Goal: Task Accomplishment & Management: Use online tool/utility

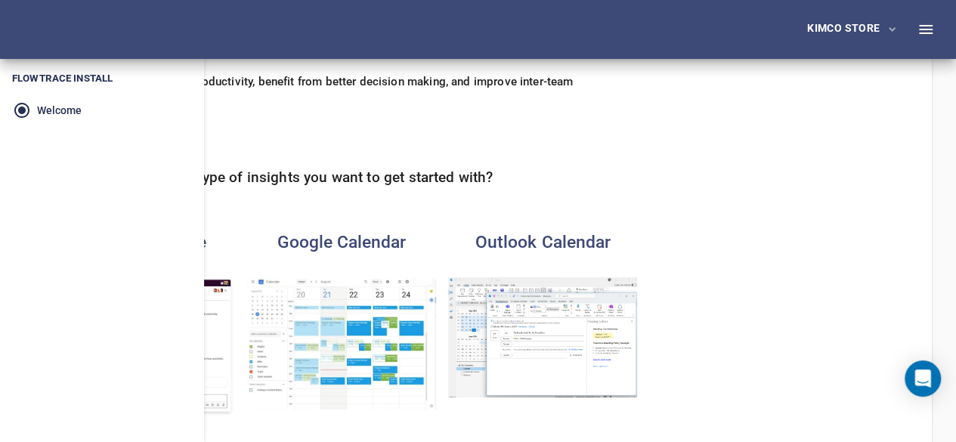
scroll to position [113, 0]
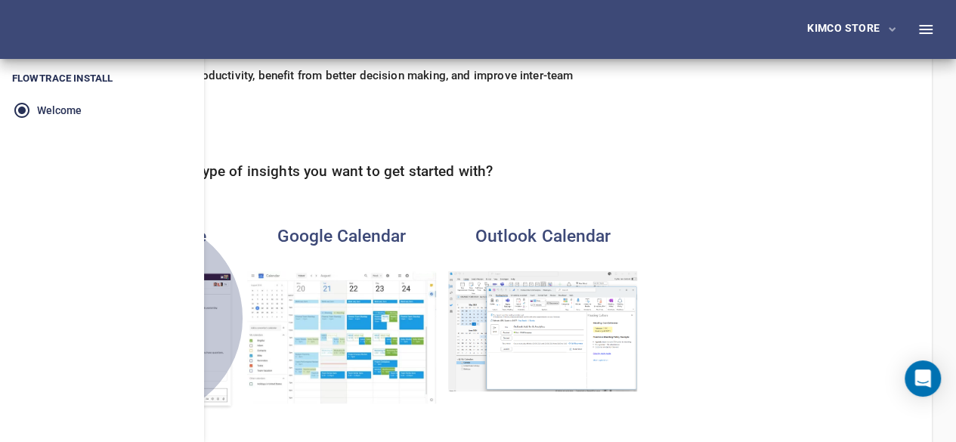
click at [234, 301] on img "button" at bounding box center [139, 340] width 189 height 139
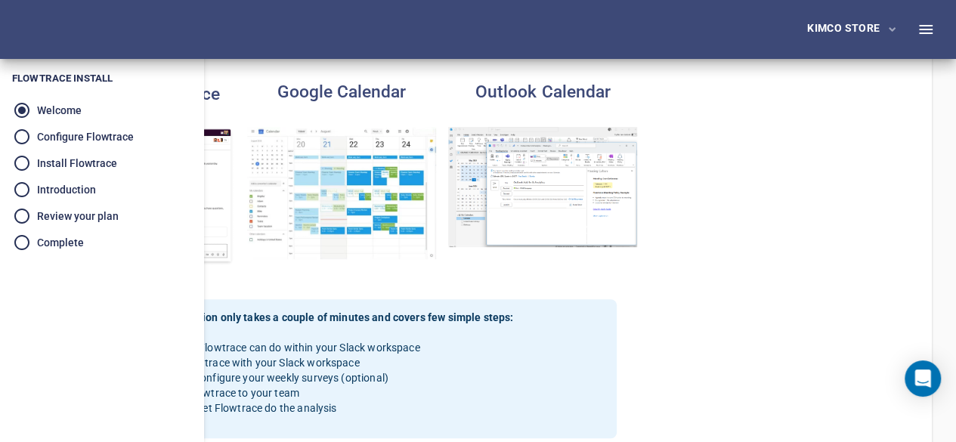
scroll to position [272, 0]
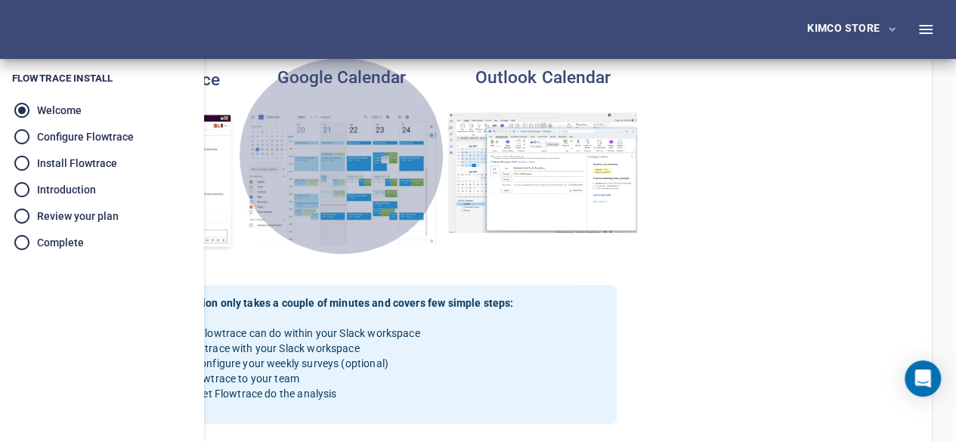
click at [436, 239] on img "button" at bounding box center [341, 179] width 189 height 132
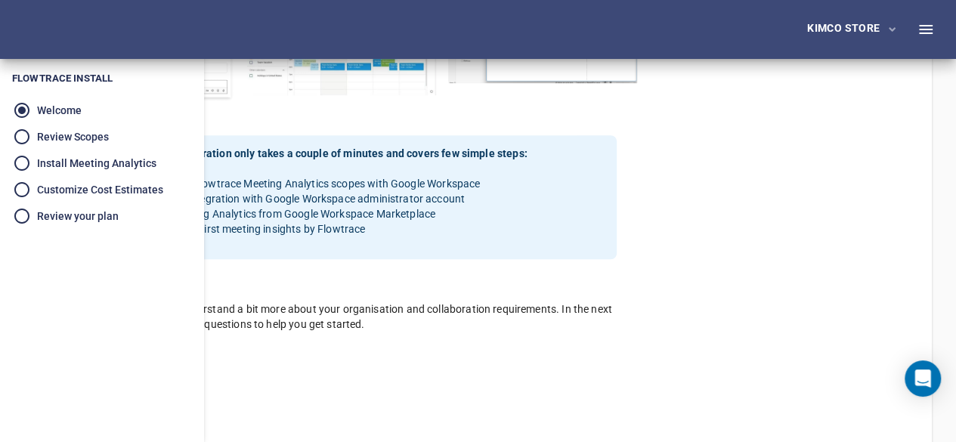
scroll to position [442, 0]
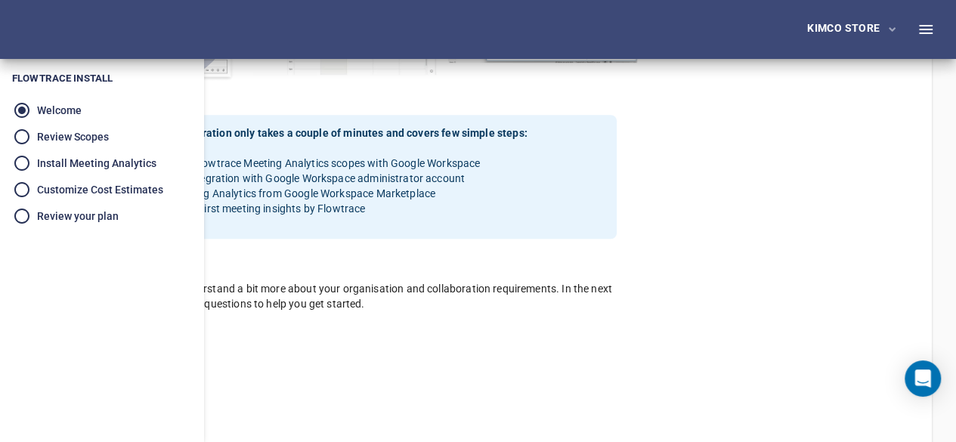
click at [240, 88] on div "button" at bounding box center [139, 12] width 201 height 151
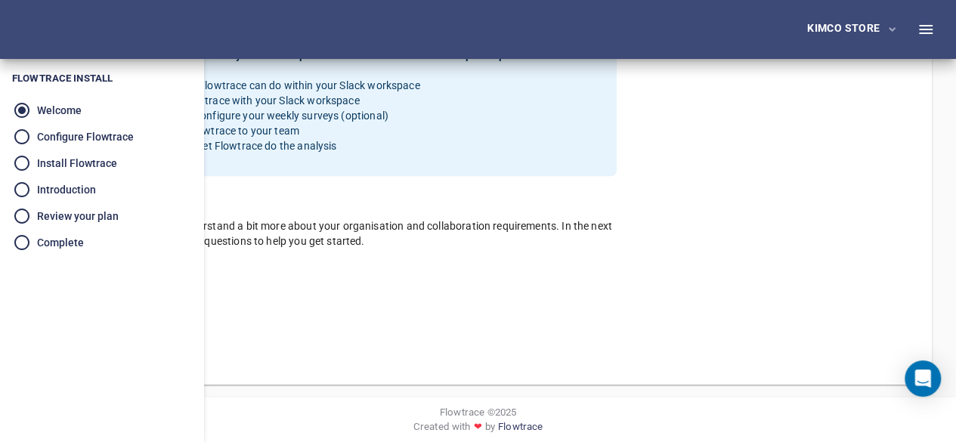
scroll to position [550, 0]
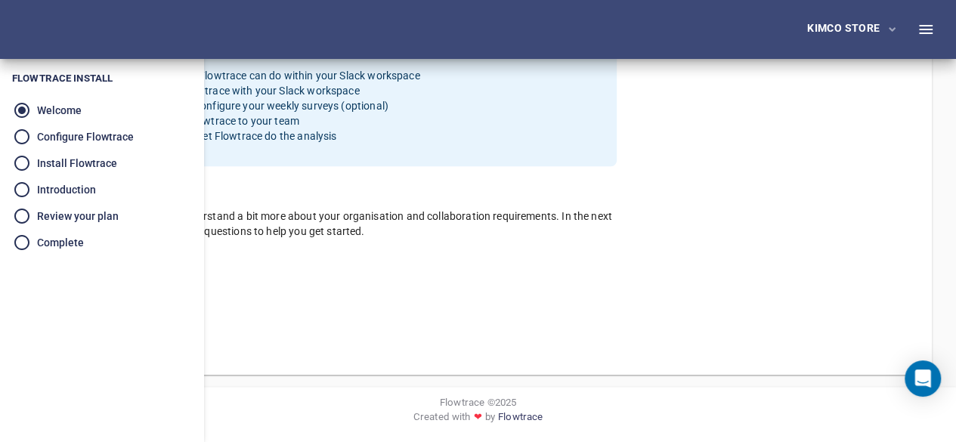
click at [134, 344] on span "Start" at bounding box center [122, 343] width 25 height 19
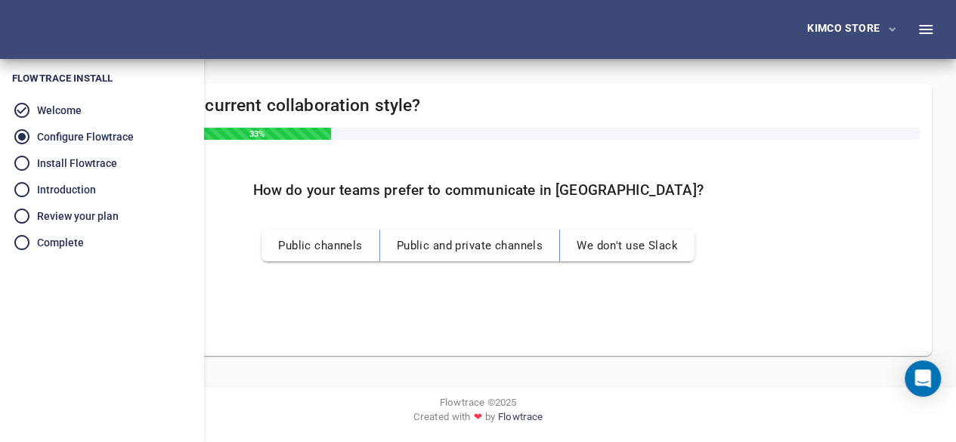
scroll to position [0, 0]
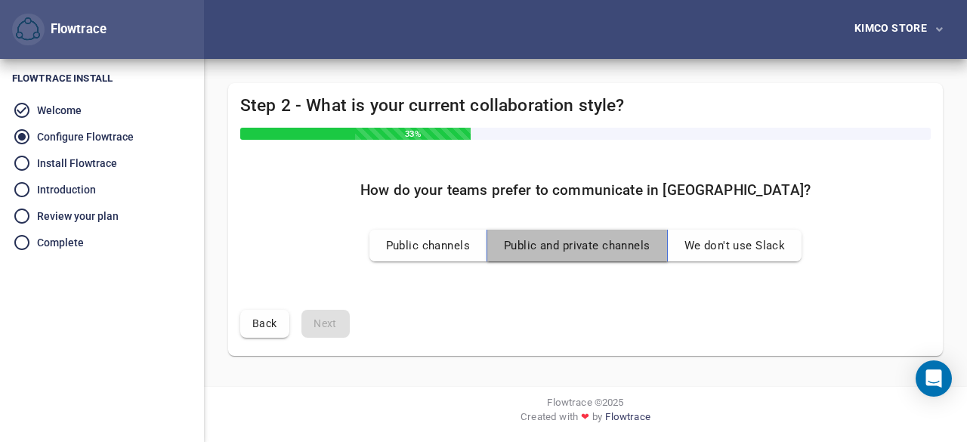
click at [524, 230] on button "Public and private channels" at bounding box center [577, 246] width 181 height 32
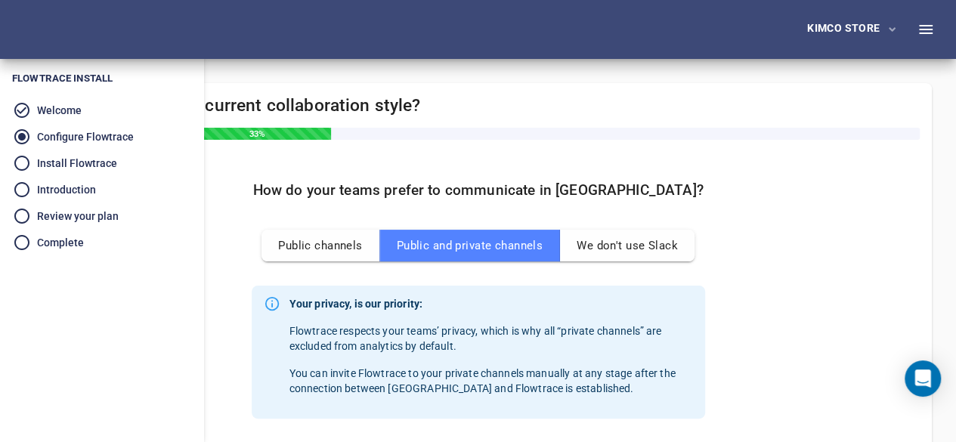
scroll to position [259, 0]
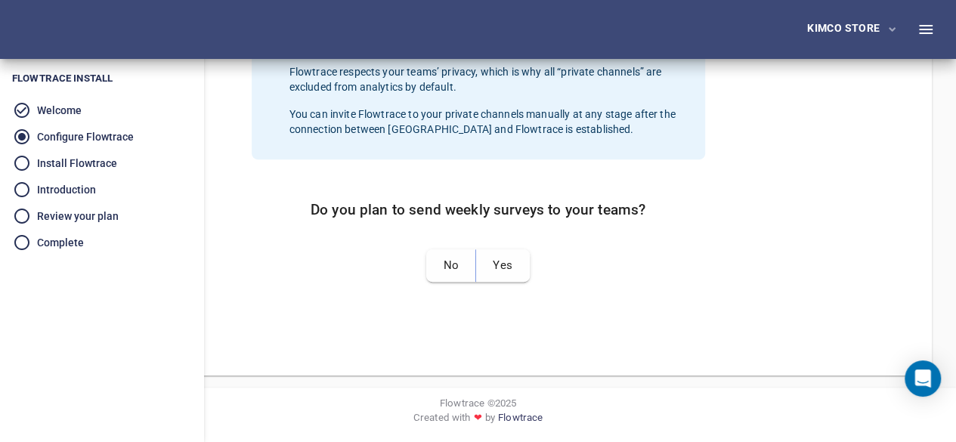
click at [953, 156] on div "Step 2 - What is your current collaboration style? 33% How do your teams prefer…" at bounding box center [478, 94] width 956 height 588
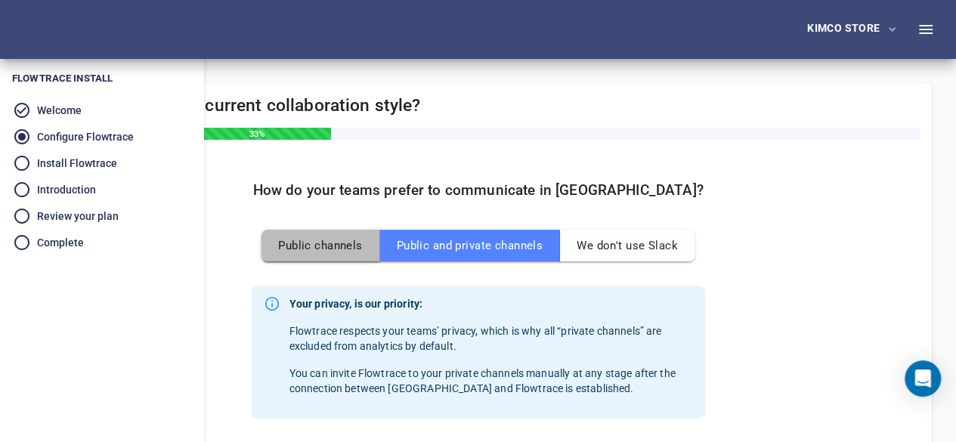
click at [362, 246] on span "Public channels" at bounding box center [320, 246] width 84 height 20
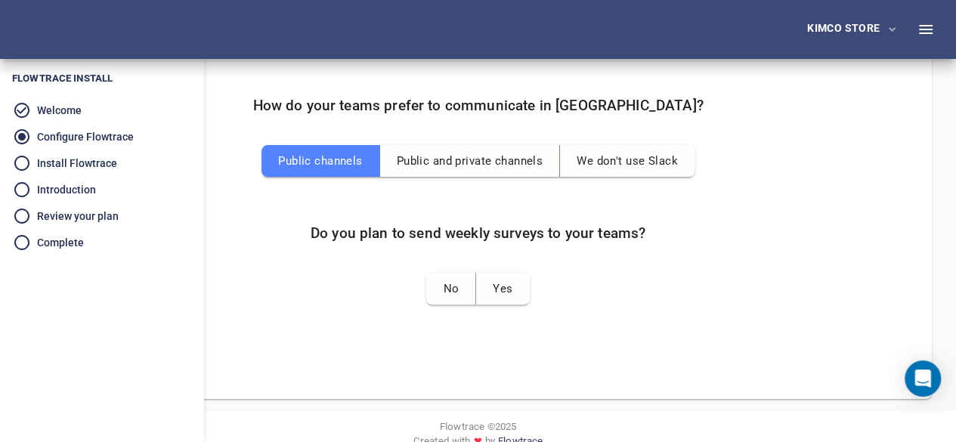
scroll to position [108, 0]
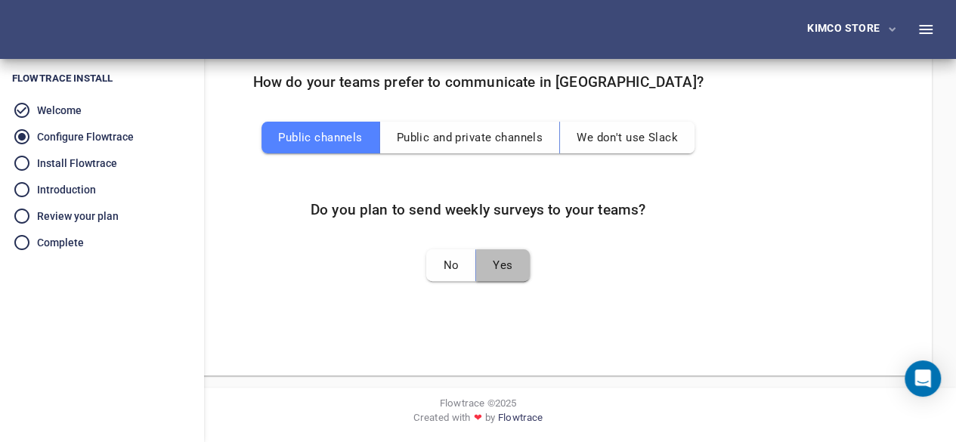
click at [529, 278] on button "Yes" at bounding box center [502, 265] width 53 height 32
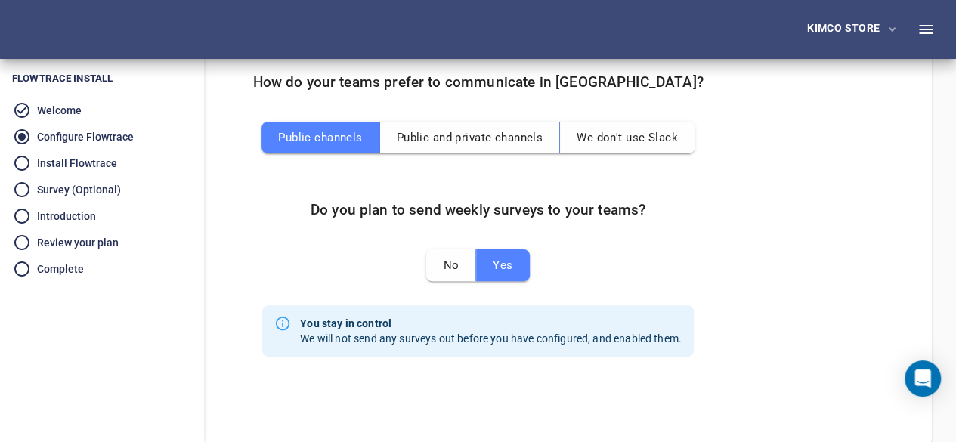
click at [134, 412] on span "Next" at bounding box center [122, 412] width 24 height 19
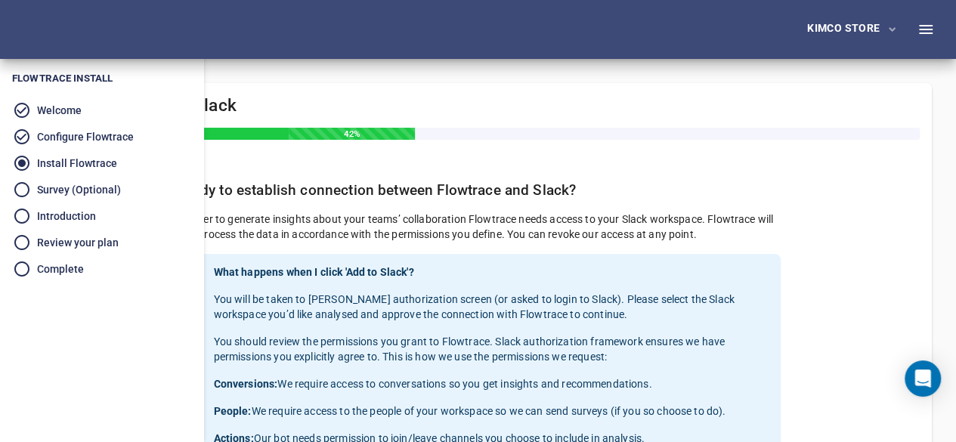
scroll to position [387, 0]
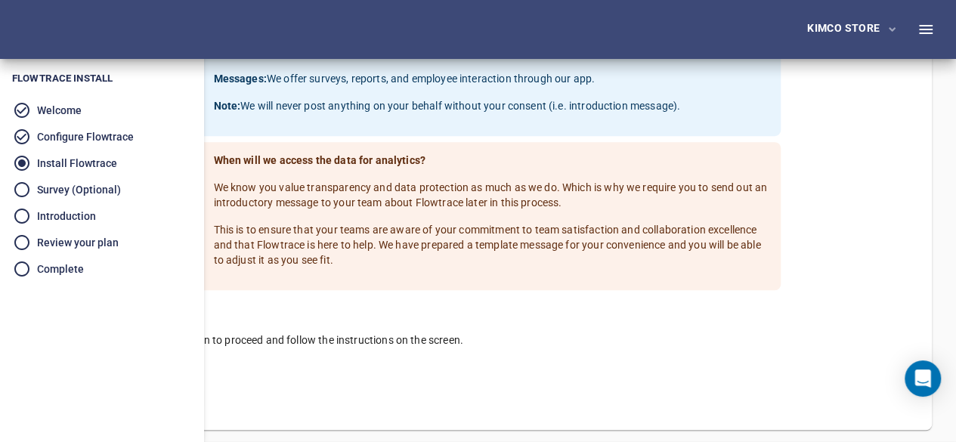
click at [190, 395] on span "Add to Slack" at bounding box center [150, 397] width 80 height 19
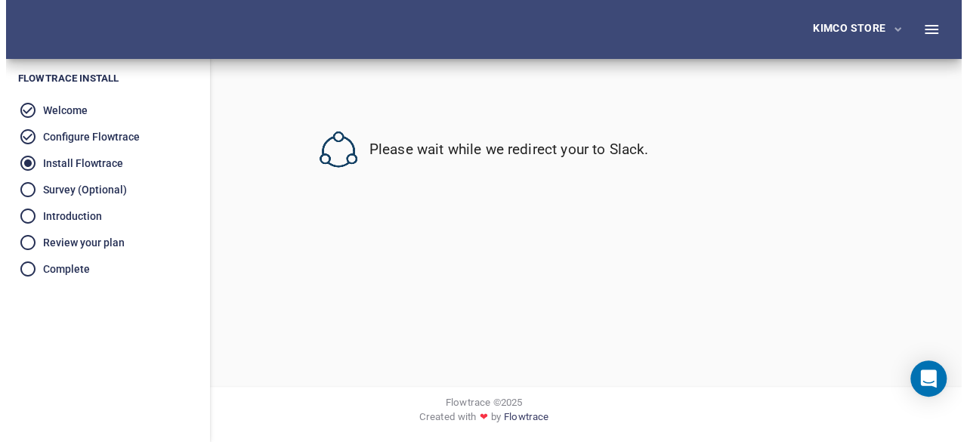
scroll to position [0, 0]
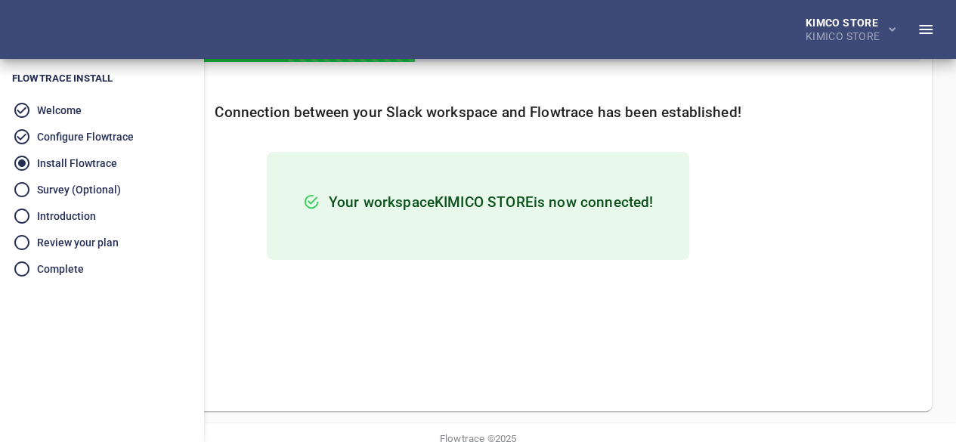
scroll to position [113, 0]
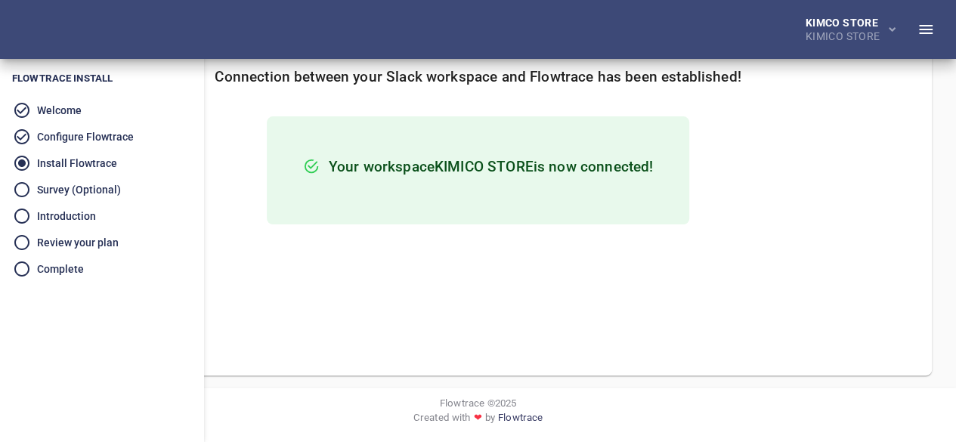
click at [134, 342] on span "Next" at bounding box center [122, 344] width 24 height 19
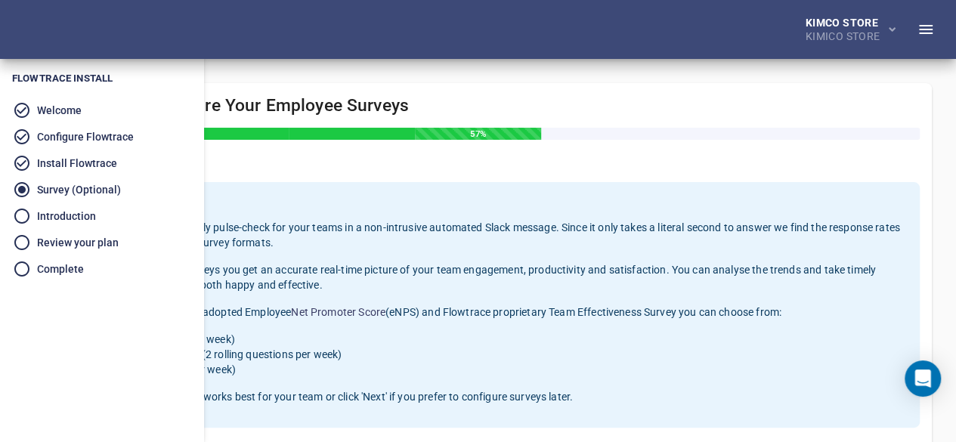
scroll to position [271, 0]
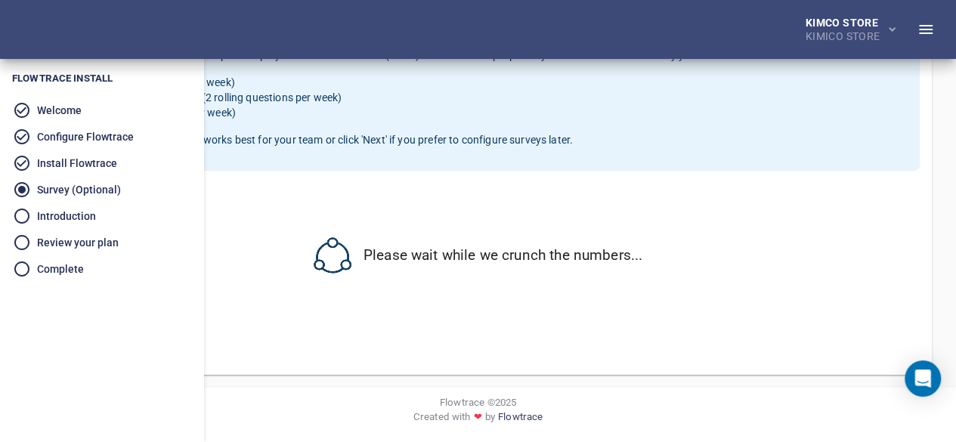
select select "*"
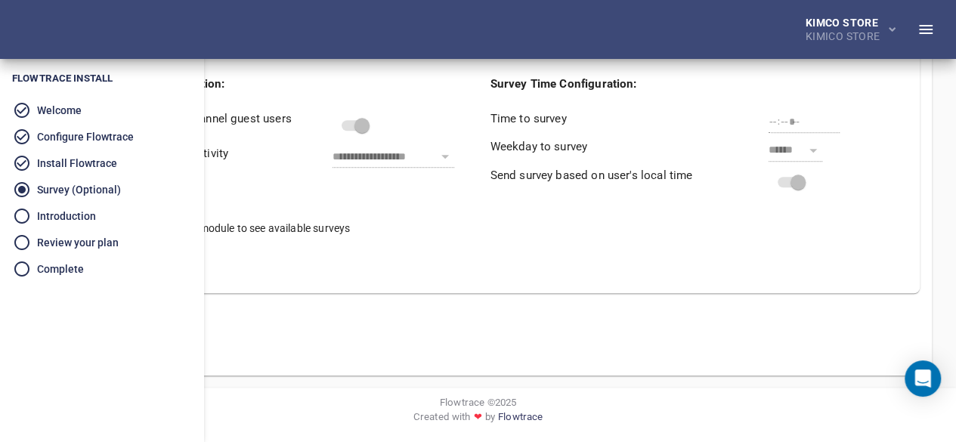
scroll to position [93, 0]
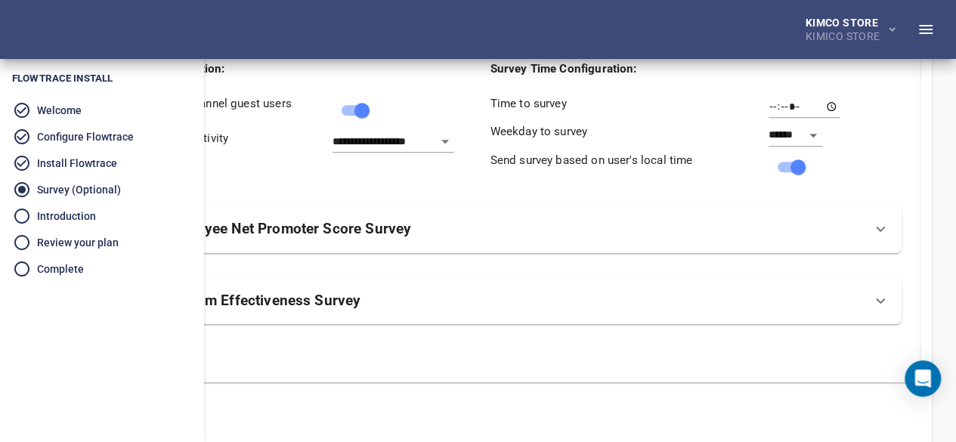
click at [173, 367] on button "Save Survey Settings" at bounding box center [109, 362] width 128 height 28
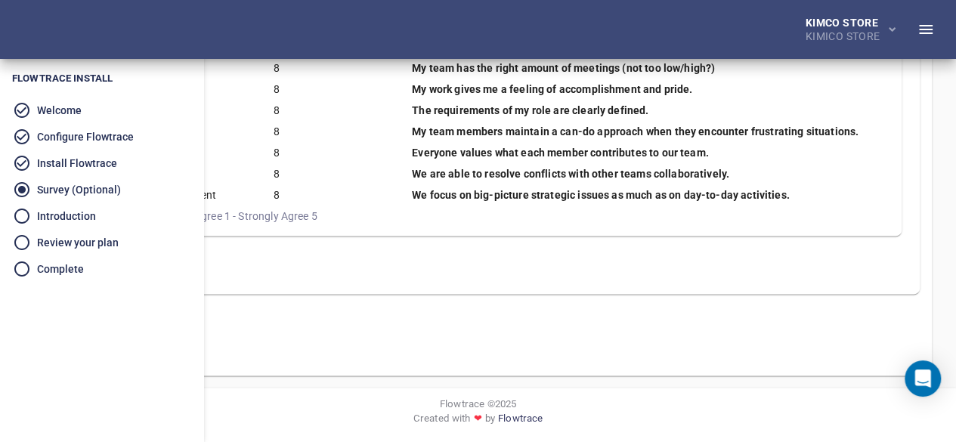
scroll to position [1104, 0]
click at [161, 272] on span "Save Survey Settings" at bounding box center [108, 273] width 103 height 19
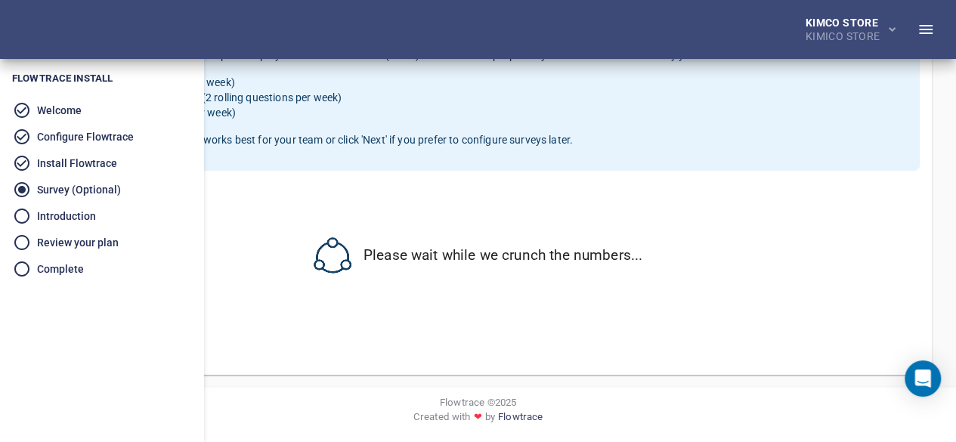
scroll to position [583, 0]
select select "*"
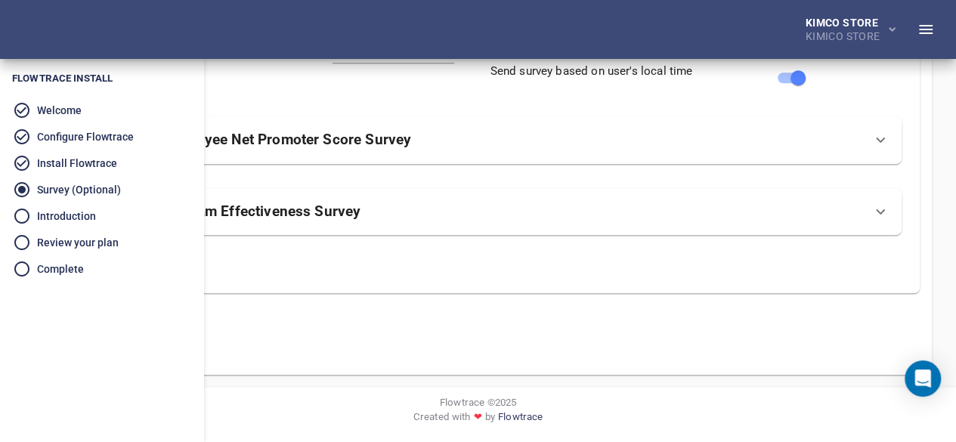
click at [146, 335] on button "Next" at bounding box center [121, 343] width 48 height 28
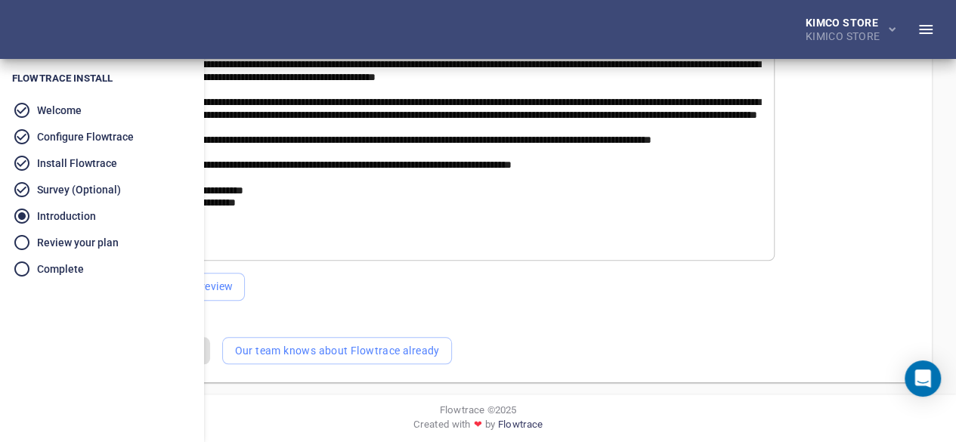
scroll to position [505, 0]
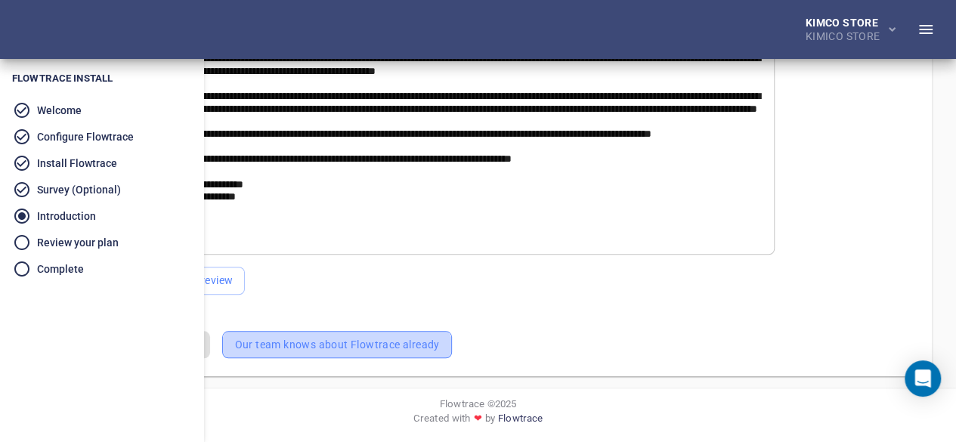
click at [439, 342] on span "Our team knows about Flowtrace already" at bounding box center [336, 344] width 205 height 19
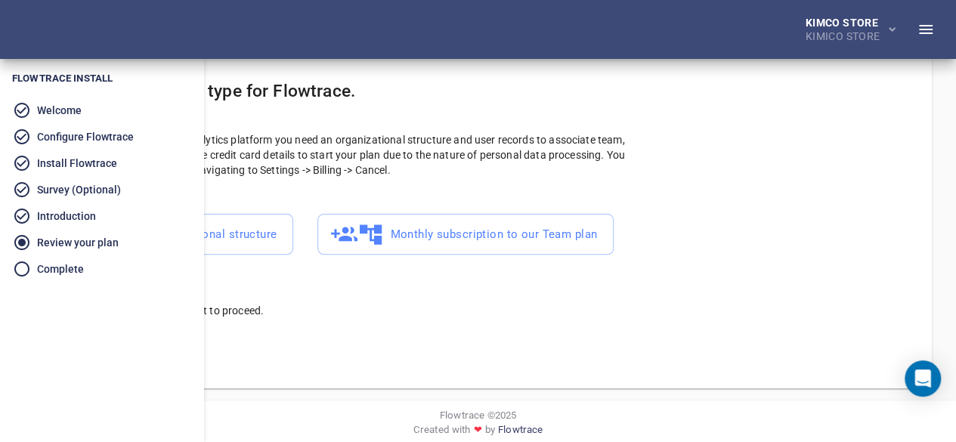
scroll to position [119, 0]
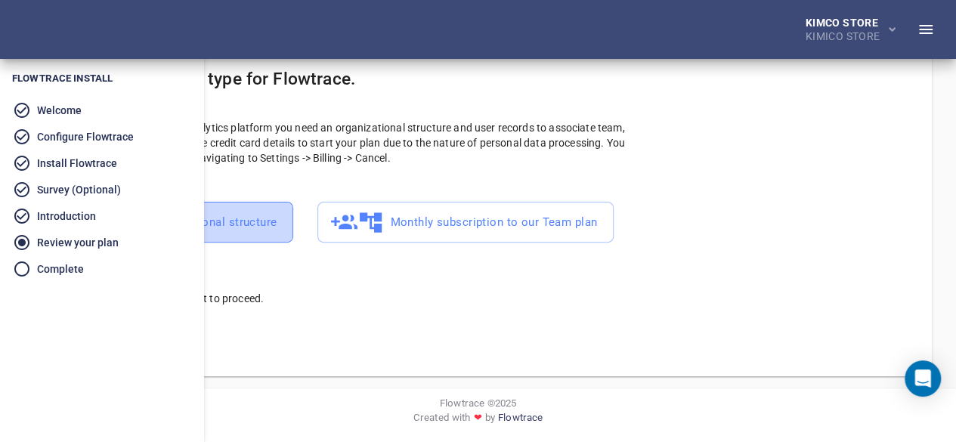
click at [293, 206] on button "No users or organizational structure" at bounding box center [164, 223] width 257 height 42
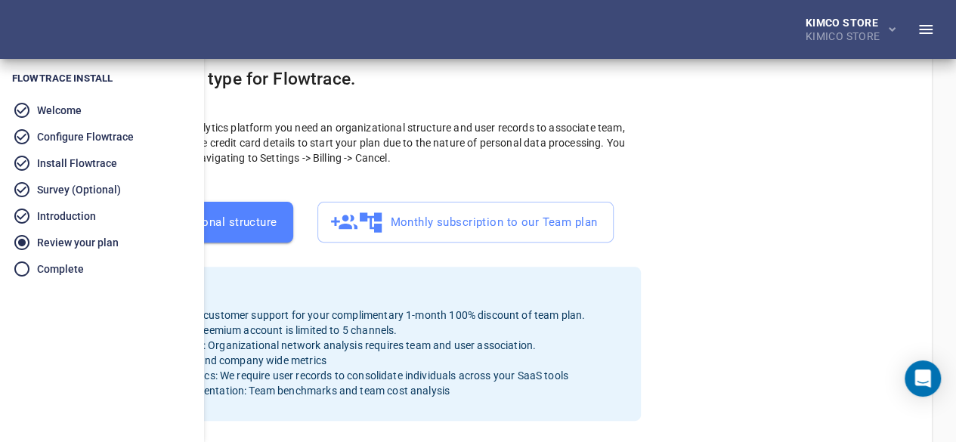
scroll to position [292, 0]
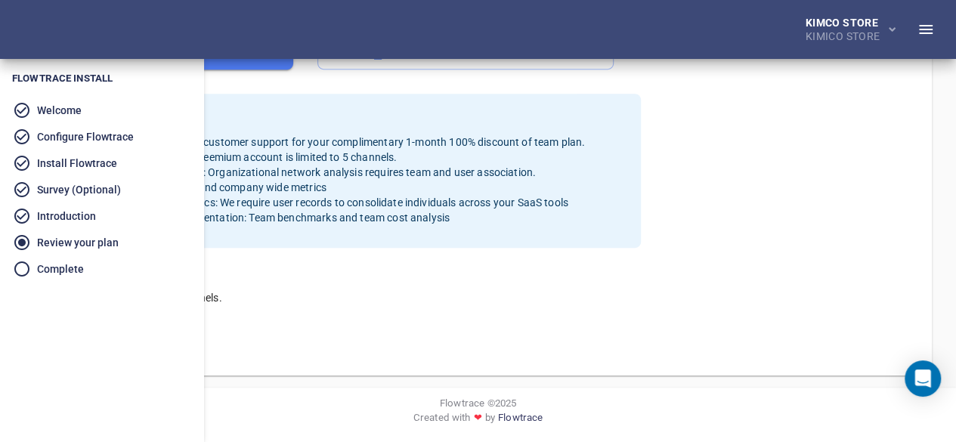
click at [146, 337] on button "Next" at bounding box center [121, 343] width 48 height 28
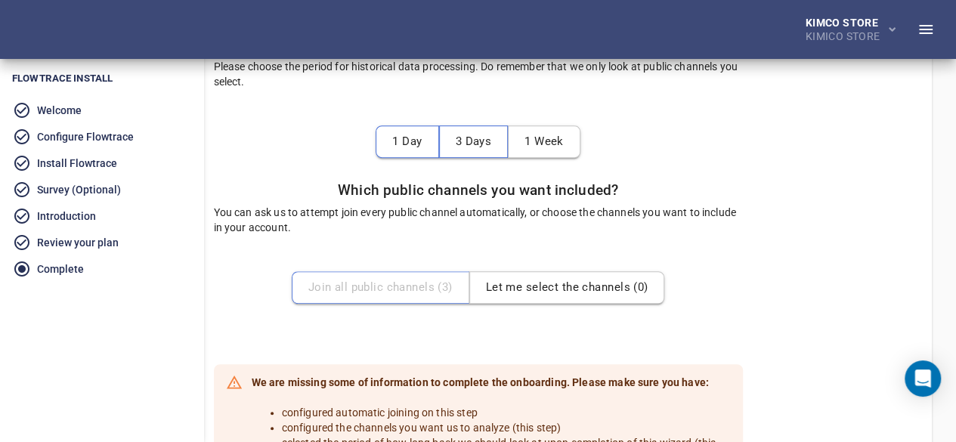
scroll to position [0, 0]
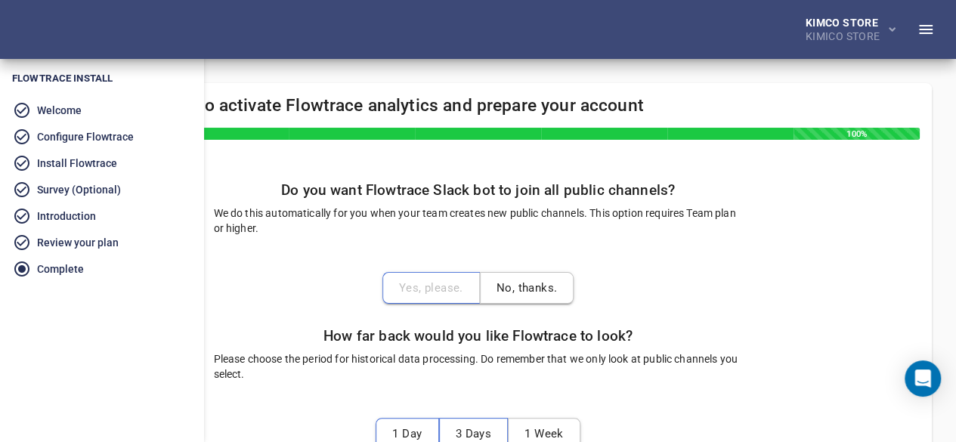
click at [548, 299] on div "Yes, please. No, thanks." at bounding box center [478, 288] width 192 height 32
click at [558, 292] on span "No, thanks." at bounding box center [526, 288] width 61 height 20
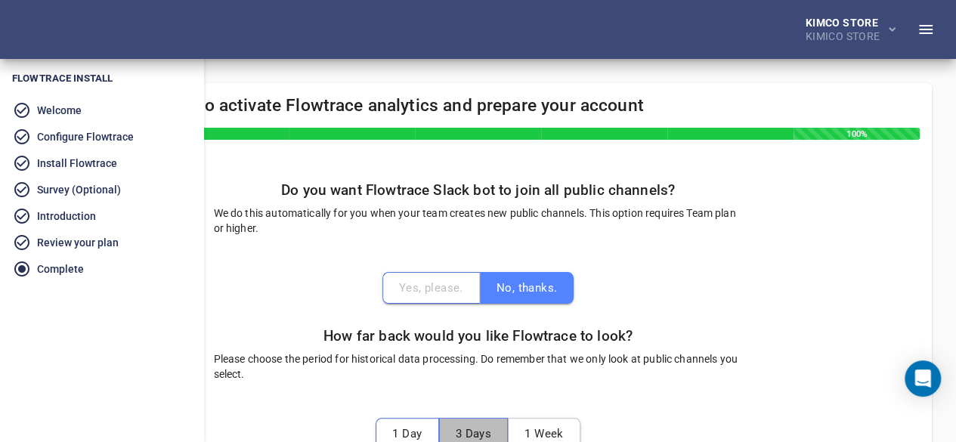
click at [508, 418] on button "3 Days" at bounding box center [474, 434] width 70 height 32
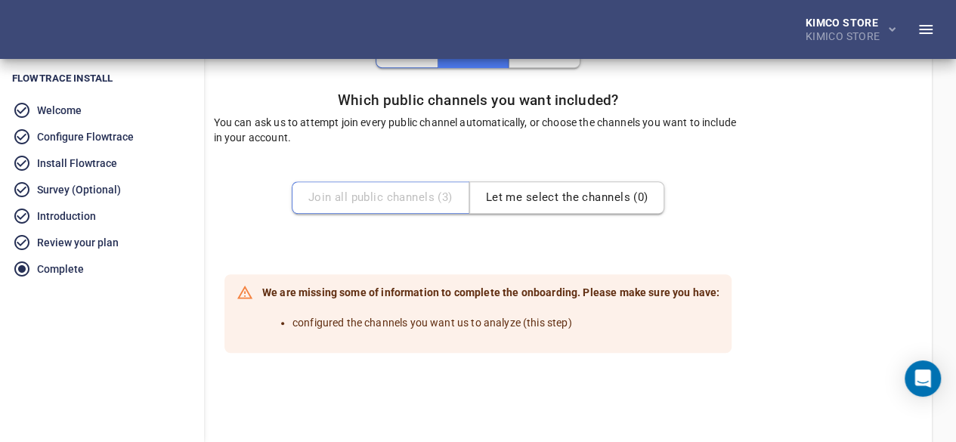
scroll to position [381, 0]
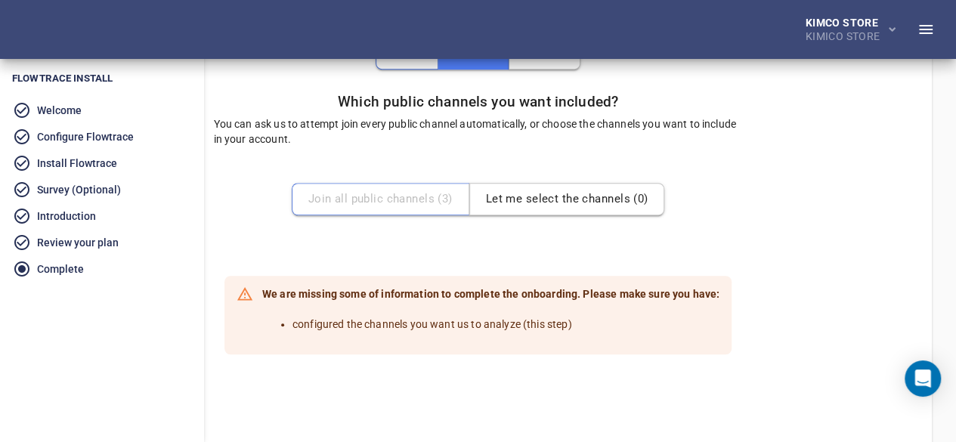
click at [527, 197] on div "Join all public channels ( 3 ) Let me select the channels ( 0 )" at bounding box center [478, 199] width 373 height 32
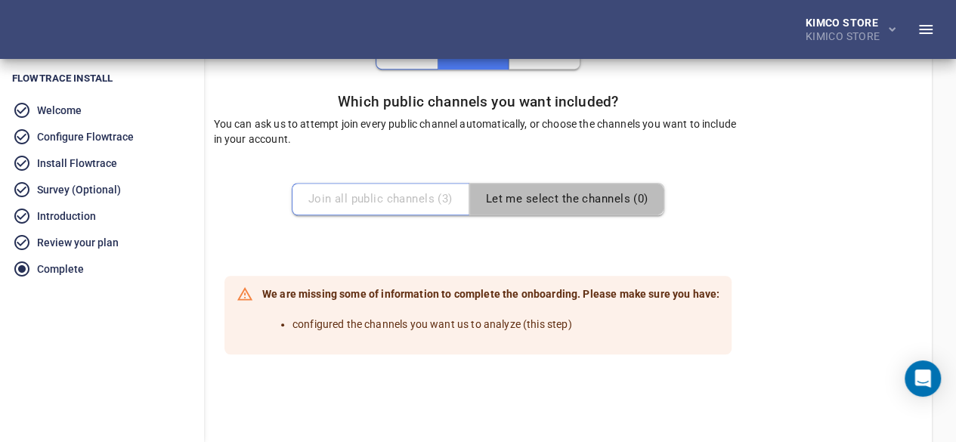
click at [629, 197] on span "Let me select the channels ( 0 )" at bounding box center [567, 199] width 162 height 20
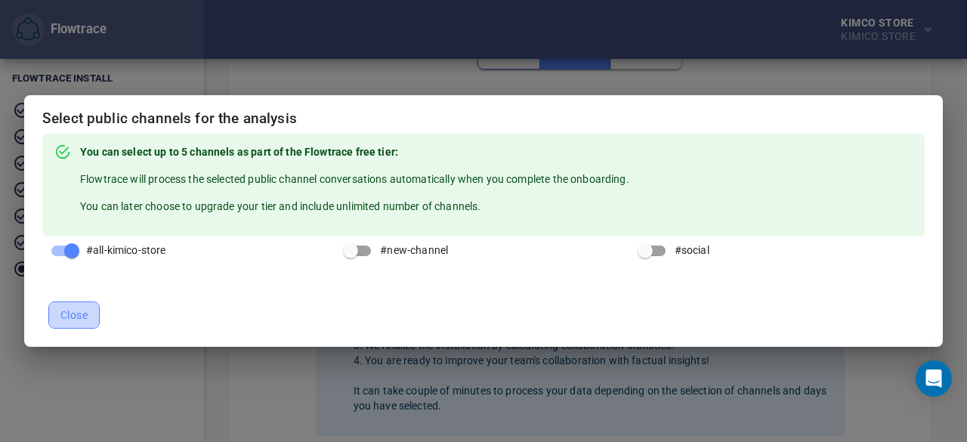
click at [73, 314] on span "Close" at bounding box center [73, 315] width 27 height 19
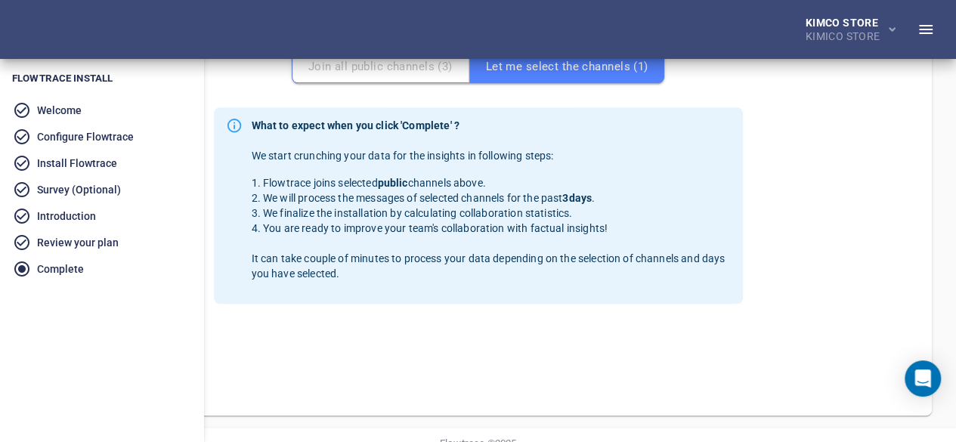
scroll to position [553, 0]
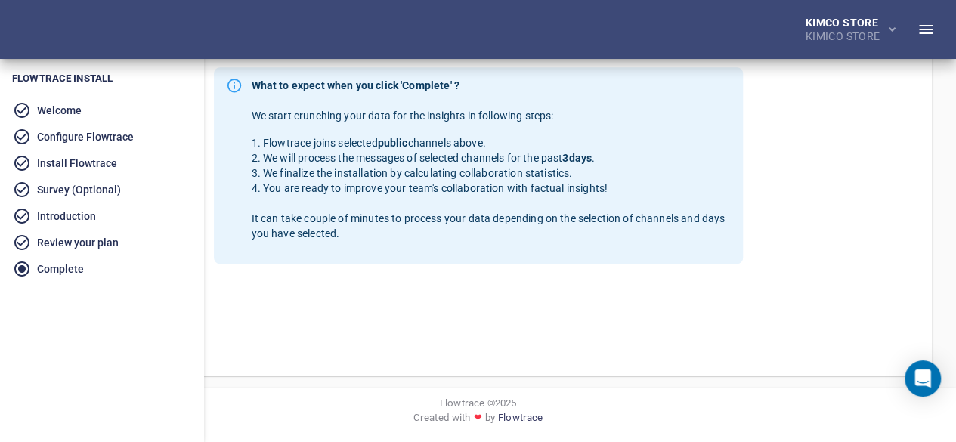
click at [156, 351] on span "Complete" at bounding box center [133, 344] width 47 height 19
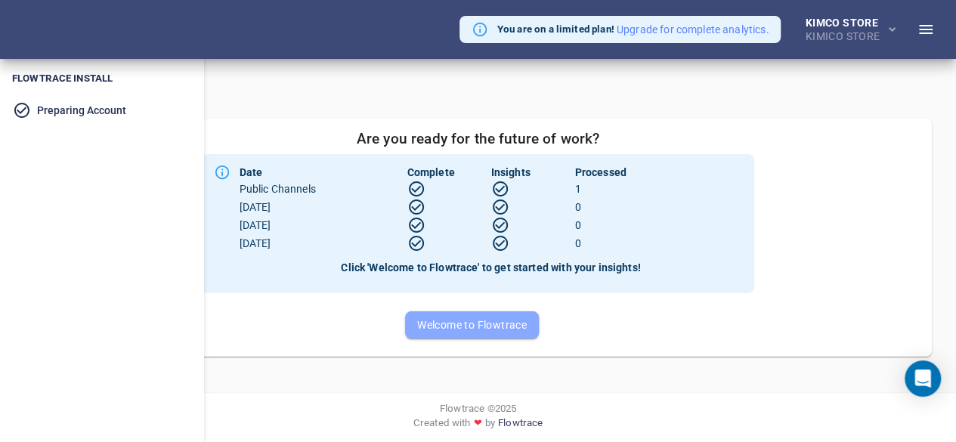
click at [527, 327] on span "Welcome to Flowtrace" at bounding box center [472, 325] width 110 height 19
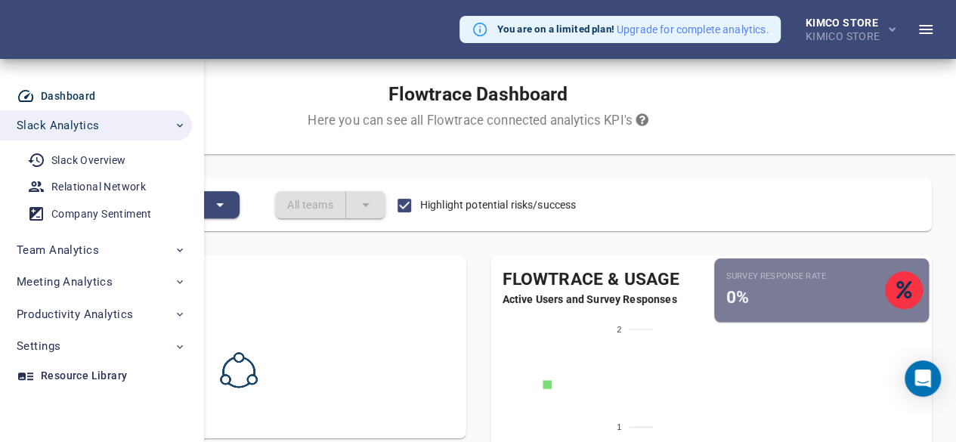
click at [954, 309] on div "Flowtrace Dashboard Here you can see all Flowtrace connected analytics KPI's Fi…" at bounding box center [478, 314] width 956 height 510
